Goal: Task Accomplishment & Management: Use online tool/utility

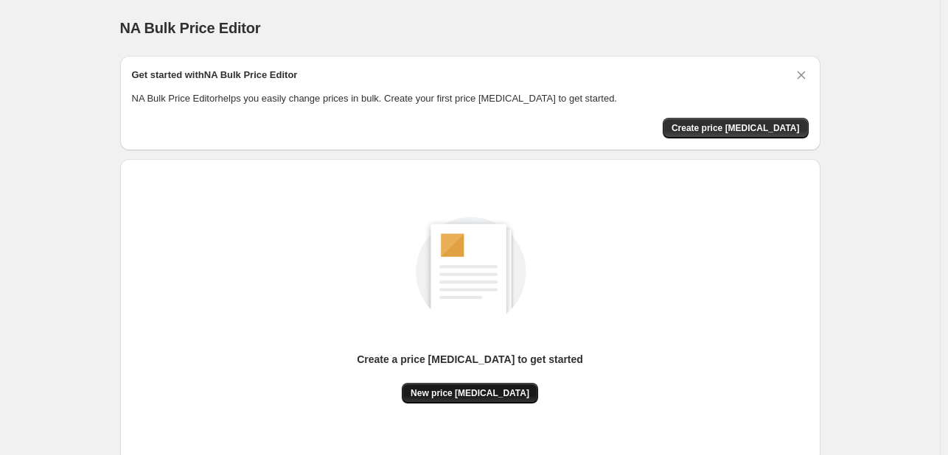
click at [480, 393] on span "New price [MEDICAL_DATA]" at bounding box center [469, 394] width 119 height 12
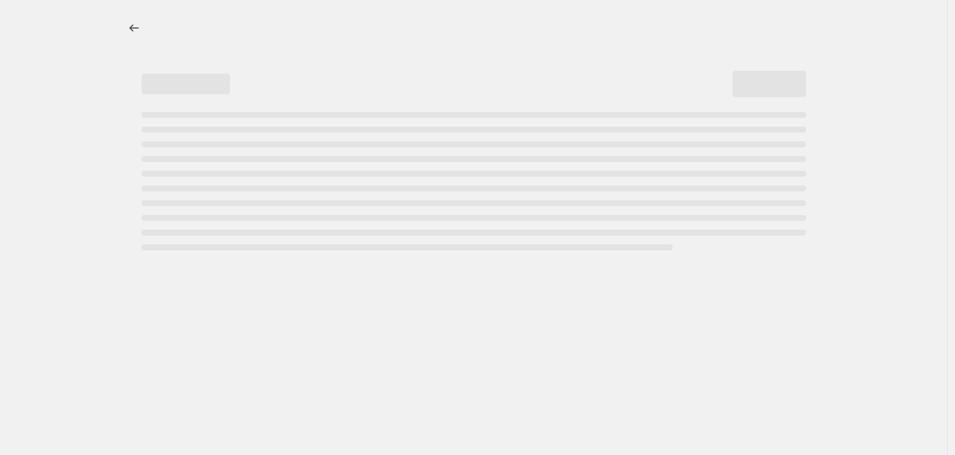
select select "percentage"
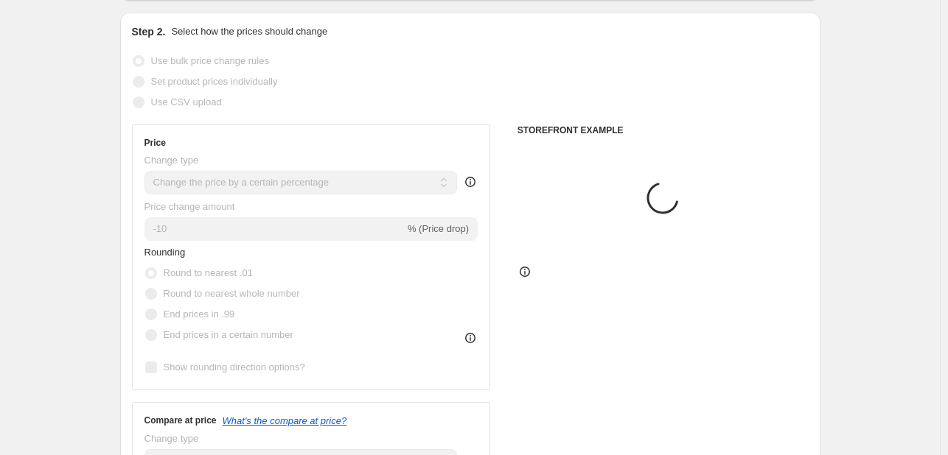
scroll to position [147, 0]
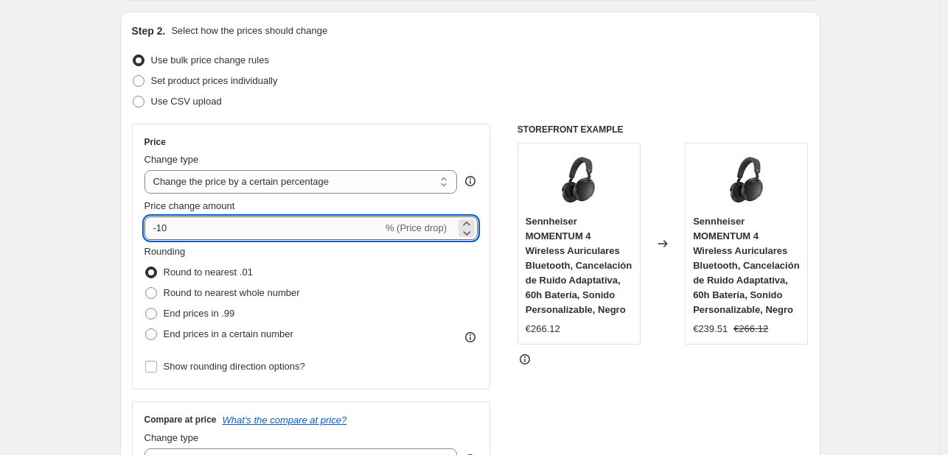
click at [254, 228] on input "-10" at bounding box center [263, 229] width 238 height 24
type input "-1"
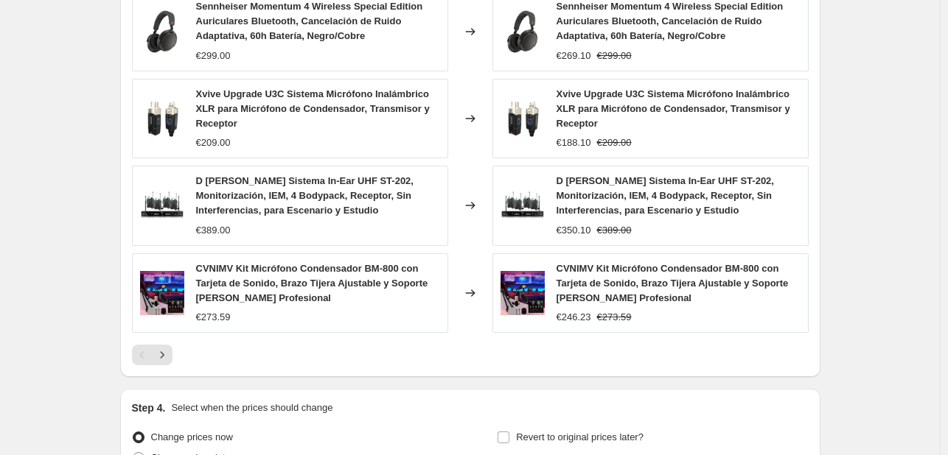
scroll to position [1114, 0]
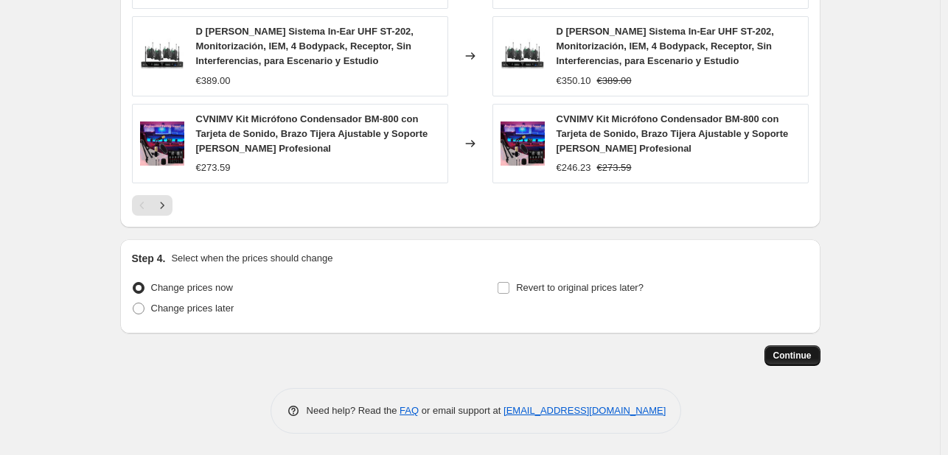
type input "-25"
click at [804, 350] on span "Continue" at bounding box center [792, 356] width 38 height 12
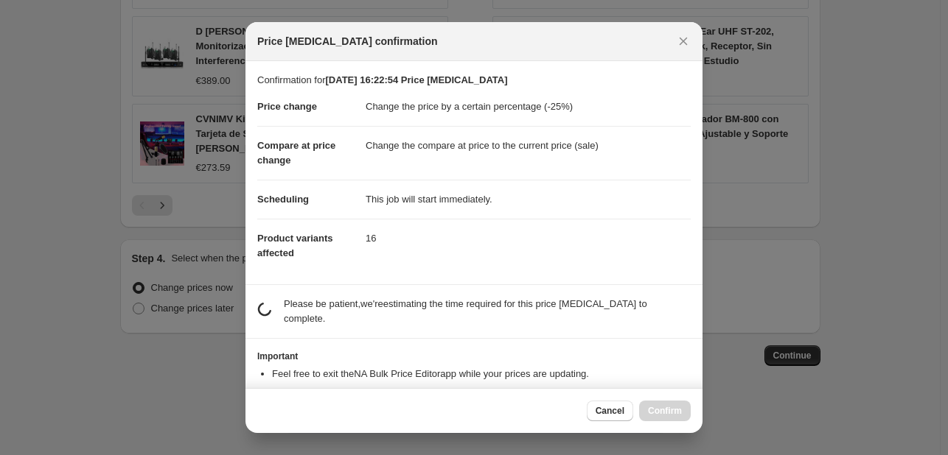
scroll to position [0, 0]
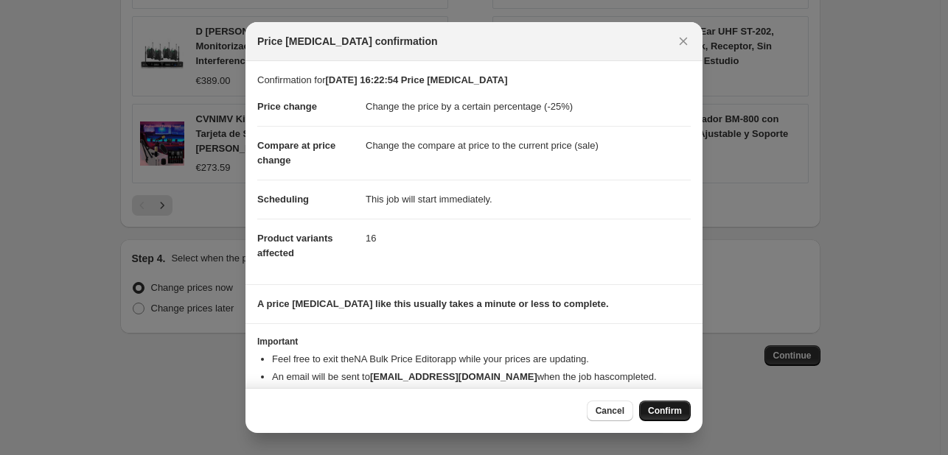
click at [649, 408] on span "Confirm" at bounding box center [665, 411] width 34 height 12
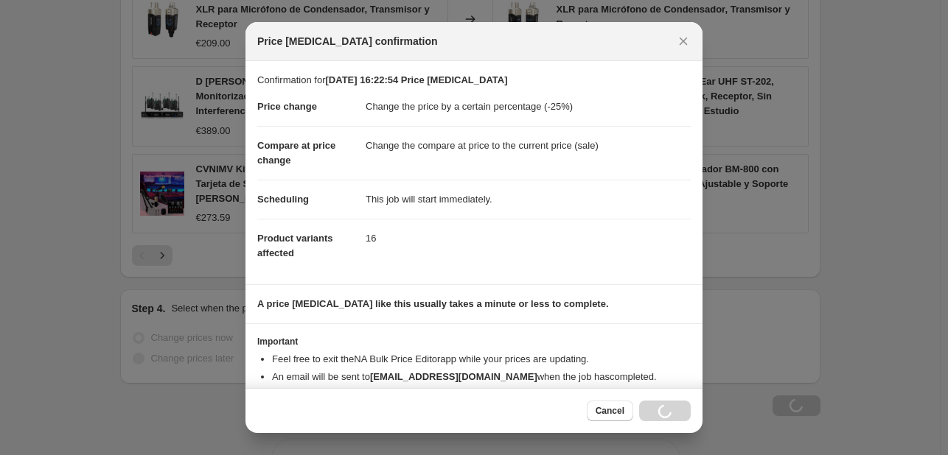
scroll to position [1164, 0]
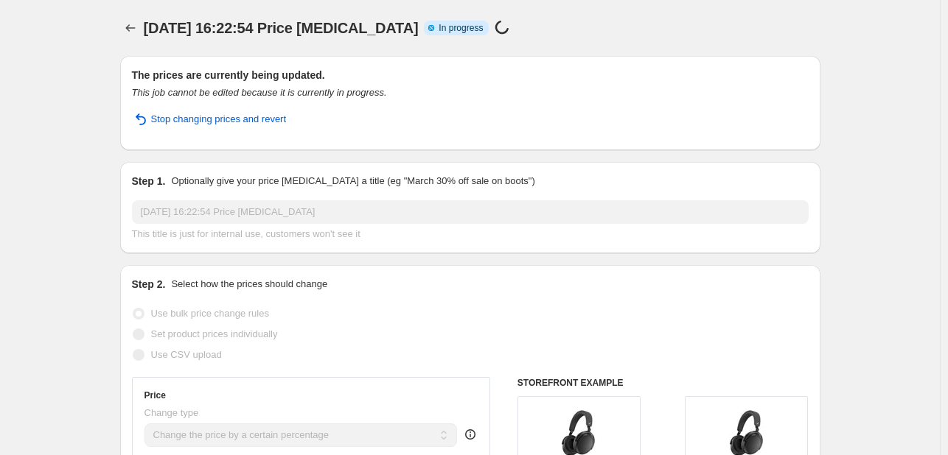
select select "percentage"
